Goal: Task Accomplishment & Management: Use online tool/utility

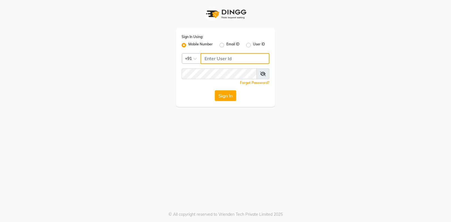
drag, startPoint x: 0, startPoint y: 0, endPoint x: 252, endPoint y: 60, distance: 259.5
click at [252, 60] on input "Username" at bounding box center [235, 58] width 69 height 11
type input "7203877534"
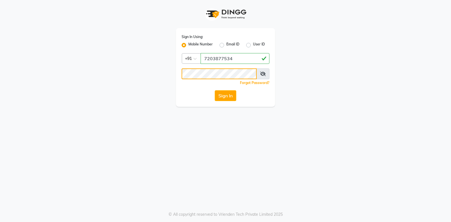
click at [215, 90] on button "Sign In" at bounding box center [226, 95] width 22 height 11
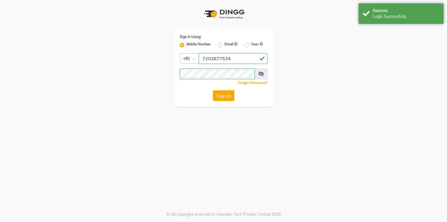
select select "service"
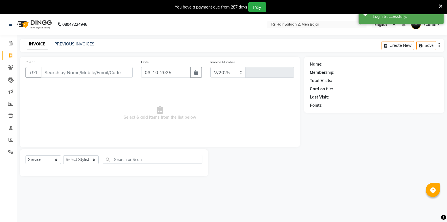
select select "en"
select select "5179"
type input "0905"
drag, startPoint x: 442, startPoint y: 5, endPoint x: 439, endPoint y: 4, distance: 3.7
click at [441, 5] on div "You have a payment due from 287 days Pay" at bounding box center [223, 7] width 447 height 14
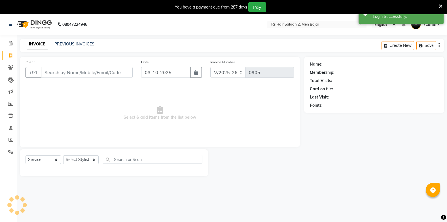
click at [439, 4] on icon at bounding box center [441, 6] width 4 height 5
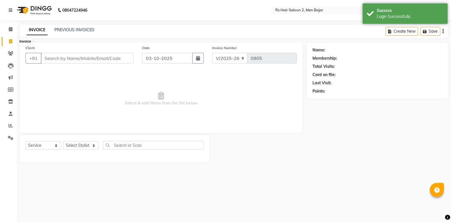
click at [10, 41] on icon at bounding box center [10, 41] width 3 height 4
select select "service"
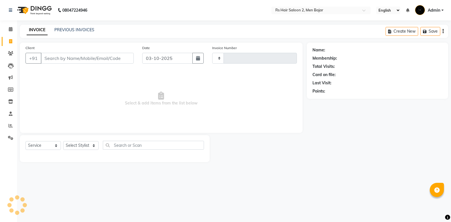
type input "0905"
select select "5179"
click at [12, 33] on link "Calendar" at bounding box center [9, 29] width 14 height 9
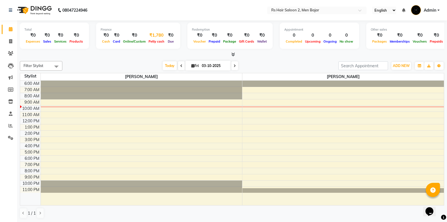
click at [152, 40] on span "Petty cash" at bounding box center [156, 41] width 19 height 4
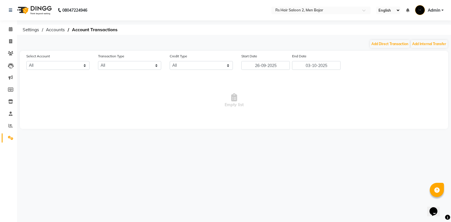
select select "4084"
click at [396, 44] on button "Add Direct Transaction" at bounding box center [390, 44] width 40 height 8
select select "direct"
select select "4084"
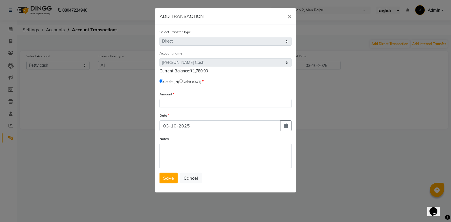
click at [183, 82] on input "radio" at bounding box center [181, 81] width 4 height 4
radio input "true"
click at [181, 103] on input "number" at bounding box center [226, 103] width 132 height 9
type input "1780"
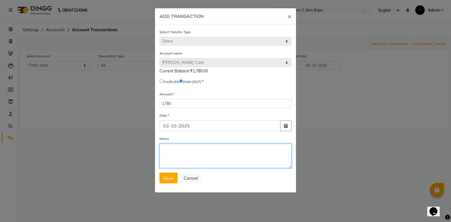
click at [166, 150] on textarea "Notes" at bounding box center [226, 155] width 132 height 24
type textarea "all yers close"
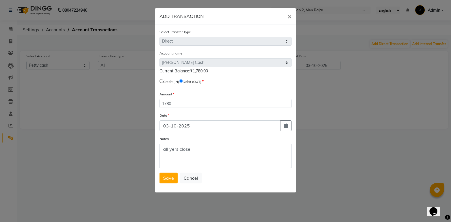
click at [162, 174] on button "Save" at bounding box center [169, 177] width 18 height 11
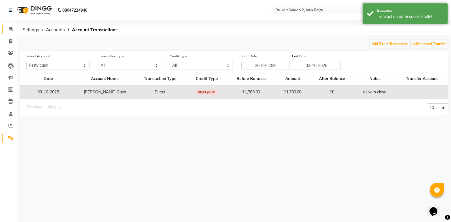
click at [12, 33] on link "Calendar" at bounding box center [9, 29] width 14 height 9
